Goal: Transaction & Acquisition: Purchase product/service

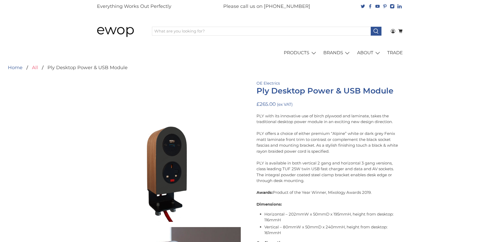
click at [33, 67] on link "All" at bounding box center [35, 67] width 6 height 5
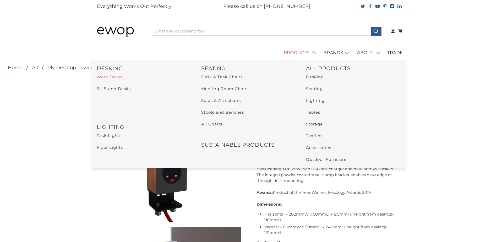
click at [116, 77] on link "Work Desks" at bounding box center [110, 76] width 26 height 5
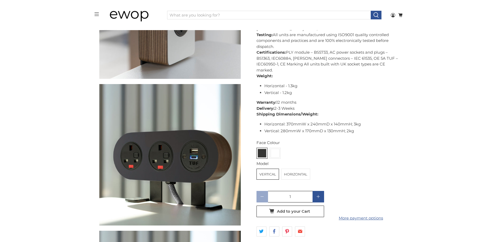
scroll to position [419, 0]
click at [276, 157] on img at bounding box center [275, 153] width 8 height 8
click at [0, 0] on input "radio" at bounding box center [0, 0] width 0 height 0
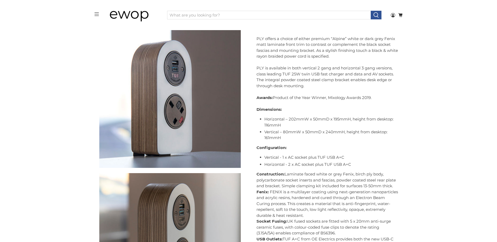
scroll to position [180, 0]
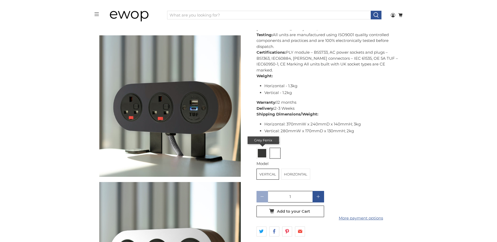
click at [261, 152] on img at bounding box center [262, 153] width 8 height 8
click at [0, 0] on input "radio" at bounding box center [0, 0] width 0 height 0
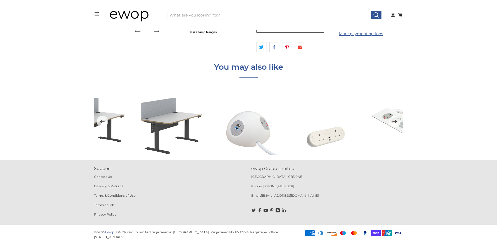
scroll to position [1035, 0]
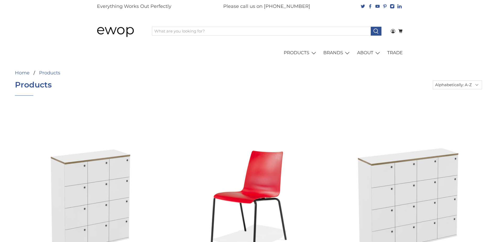
select select "title-ascending"
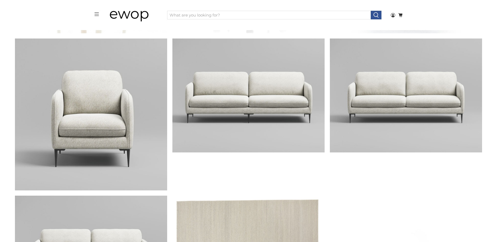
scroll to position [1781, 0]
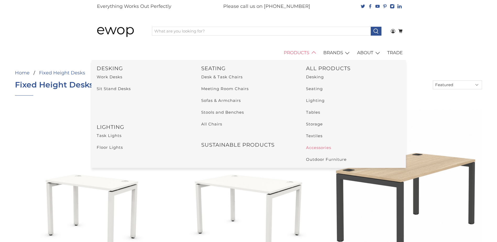
click at [316, 148] on link "Accessories" at bounding box center [318, 147] width 25 height 5
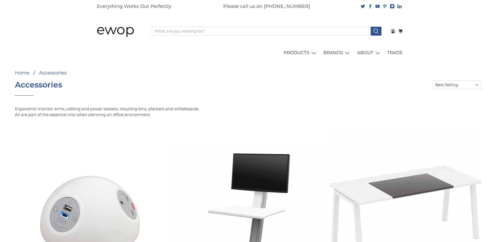
select select "best-selling"
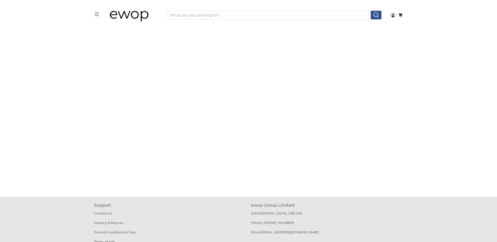
scroll to position [863, 0]
